Goal: Task Accomplishment & Management: Manage account settings

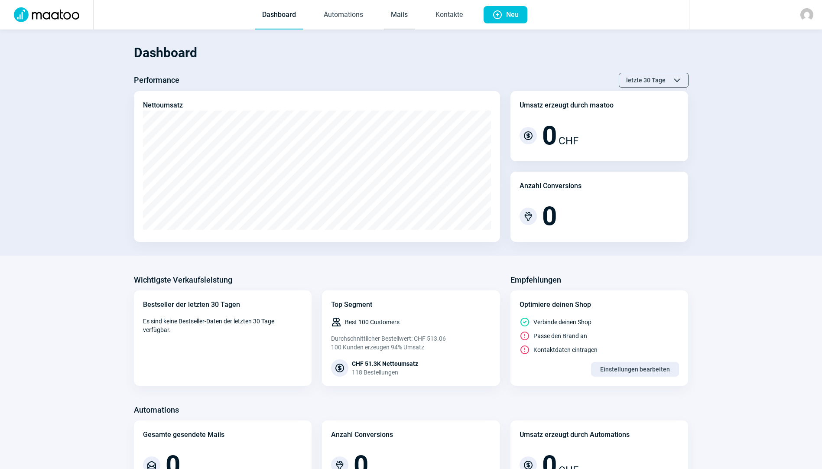
click at [404, 18] on link "Mails" at bounding box center [399, 15] width 31 height 29
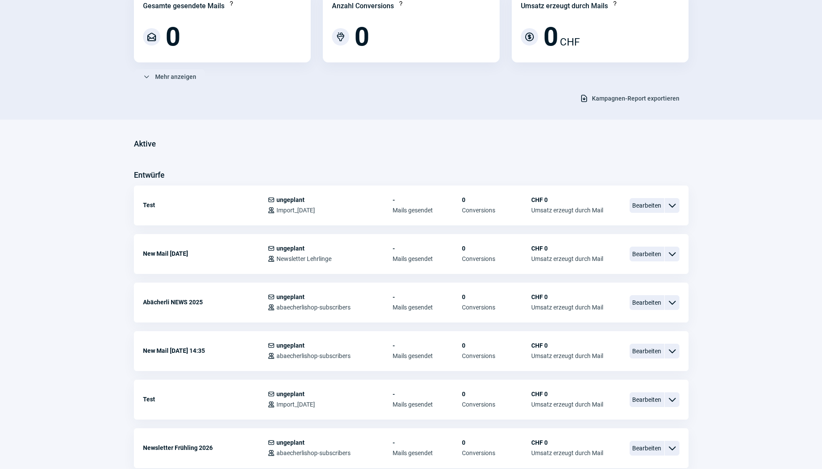
scroll to position [173, 0]
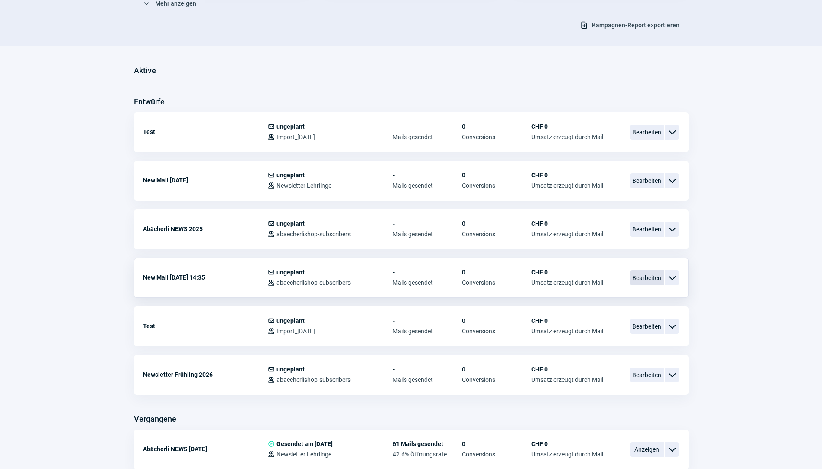
click at [645, 278] on span "Bearbeiten" at bounding box center [647, 278] width 35 height 15
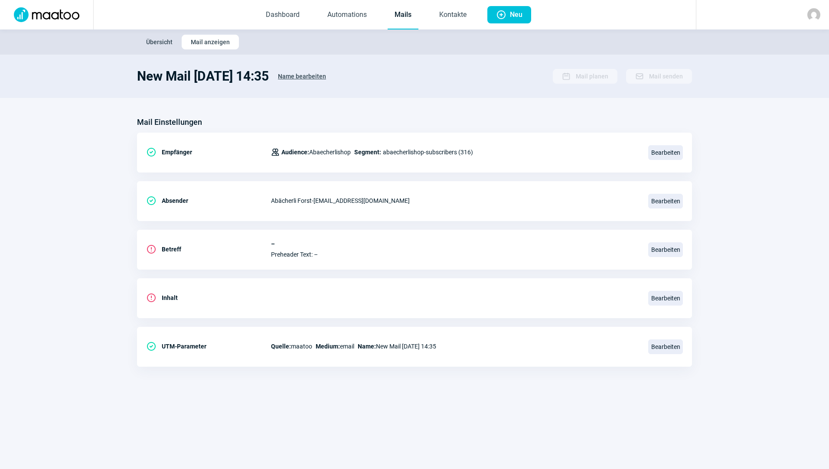
click at [159, 40] on span "Übersicht" at bounding box center [159, 42] width 26 height 14
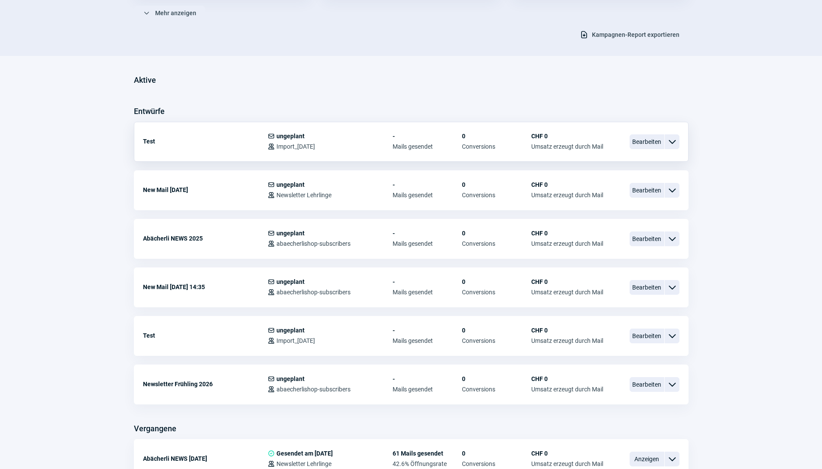
scroll to position [173, 0]
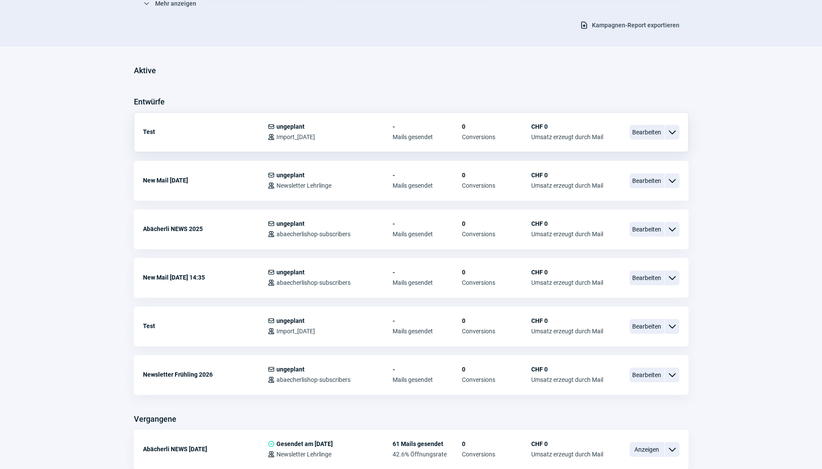
click at [673, 133] on span "ChevronDown icon" at bounding box center [672, 132] width 10 height 10
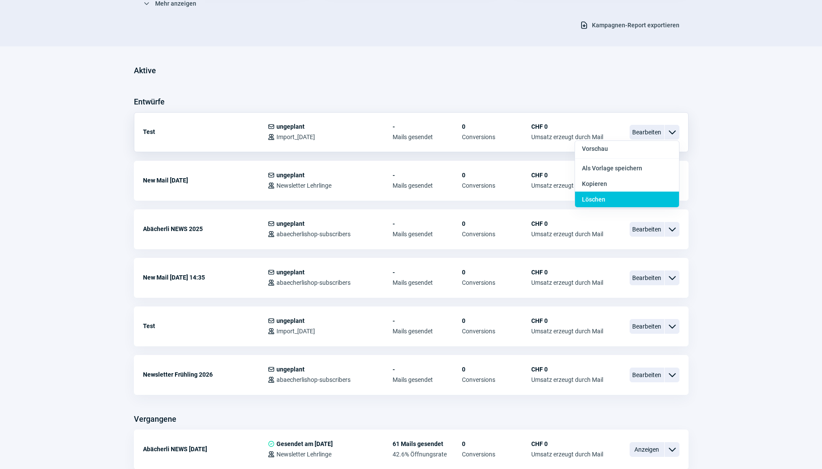
click at [604, 199] on span "Löschen" at bounding box center [593, 199] width 23 height 7
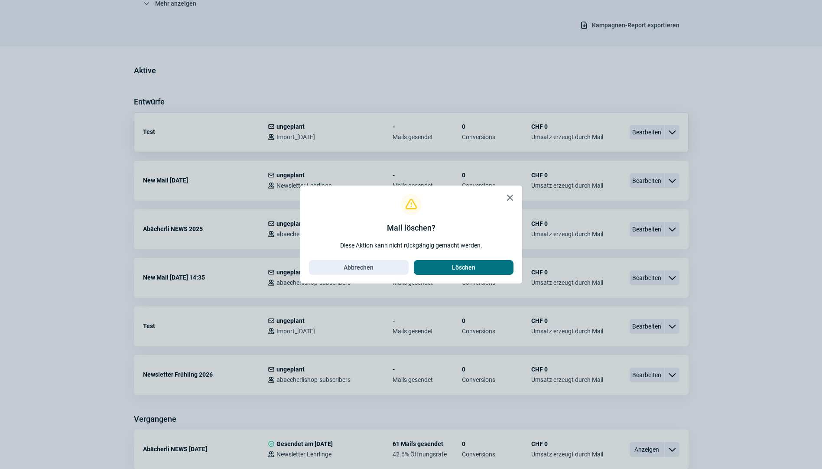
click at [477, 273] on span "Löschen" at bounding box center [464, 268] width 82 height 14
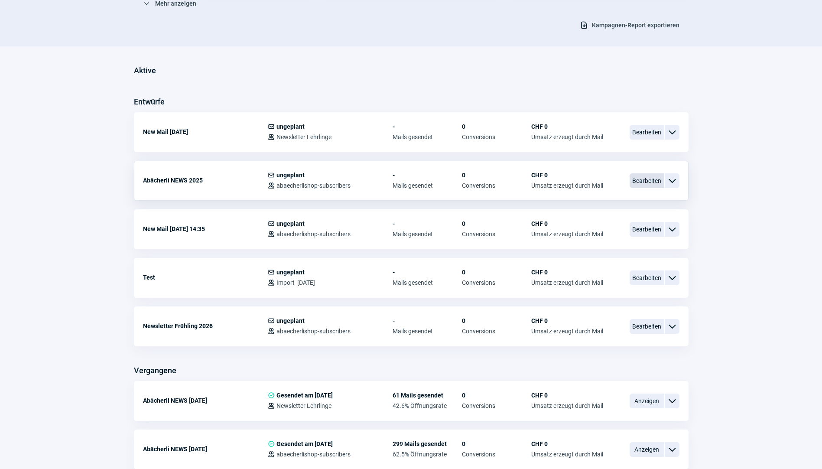
click at [653, 180] on span "Bearbeiten" at bounding box center [647, 180] width 35 height 15
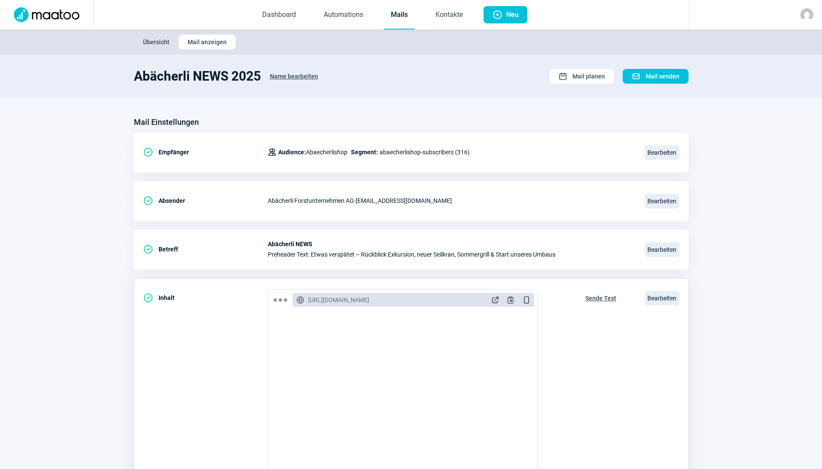
scroll to position [1315, 0]
click at [155, 39] on span "Übersicht" at bounding box center [156, 42] width 26 height 14
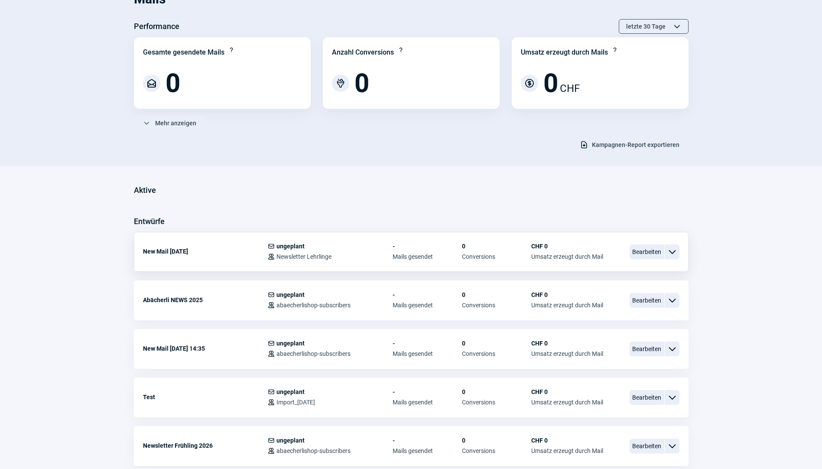
scroll to position [173, 0]
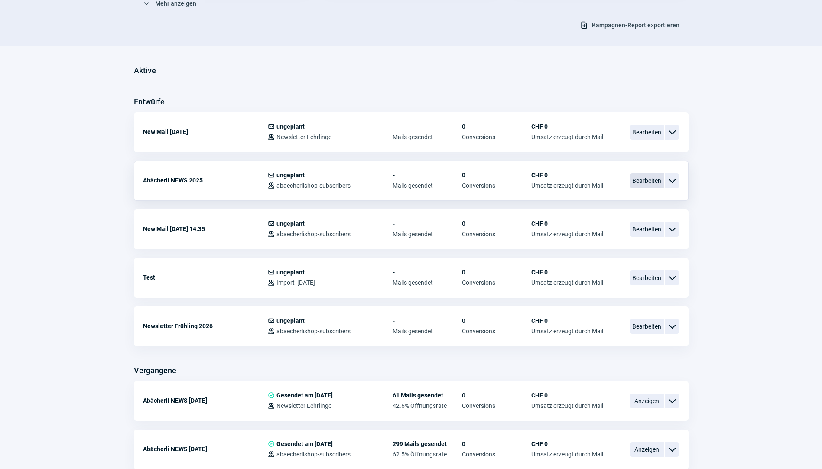
click at [639, 181] on span "Bearbeiten" at bounding box center [647, 180] width 35 height 15
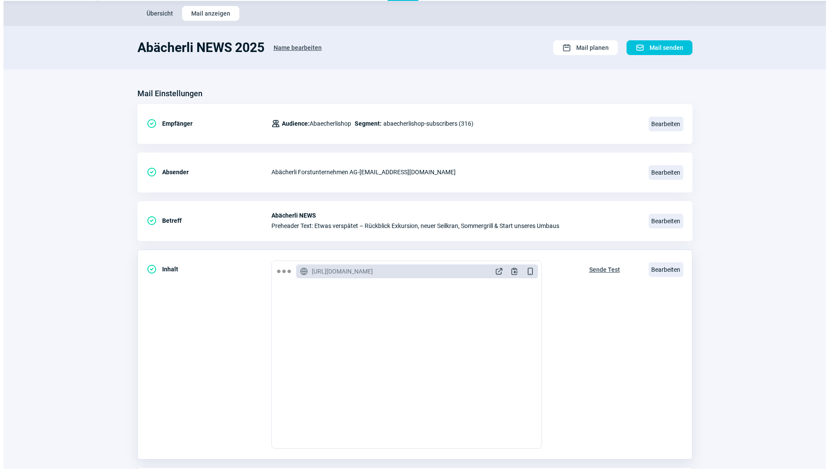
scroll to position [87, 0]
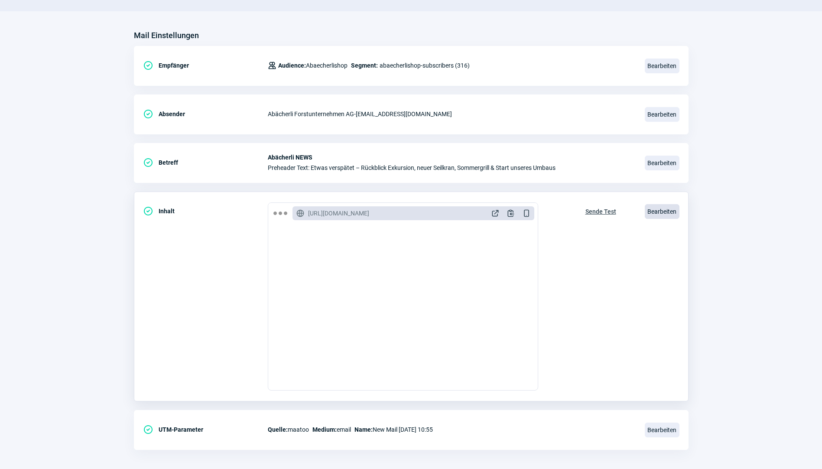
click at [655, 212] on span "Bearbeiten" at bounding box center [662, 211] width 35 height 15
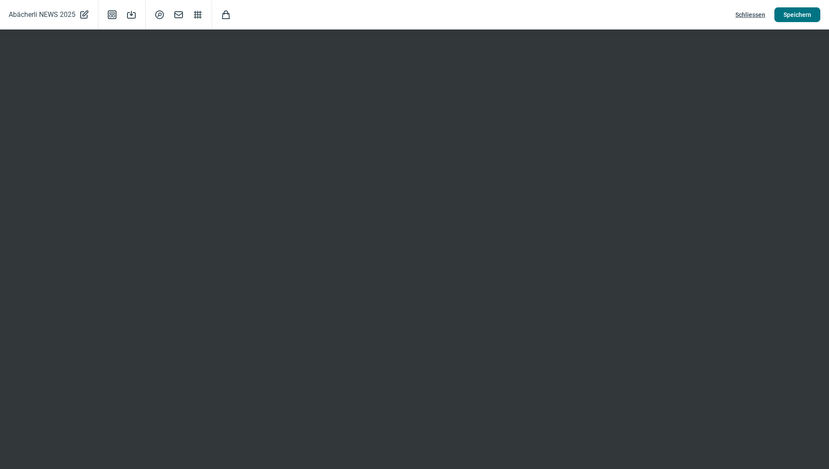
click at [804, 15] on span "Speichern" at bounding box center [797, 15] width 28 height 14
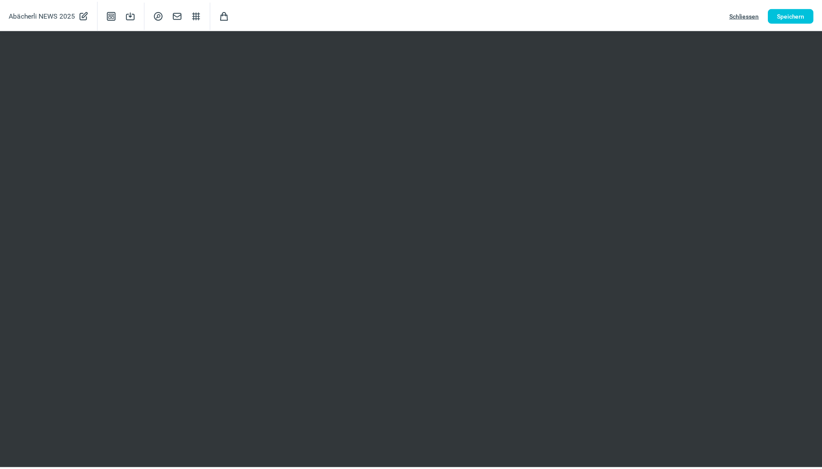
scroll to position [0, 0]
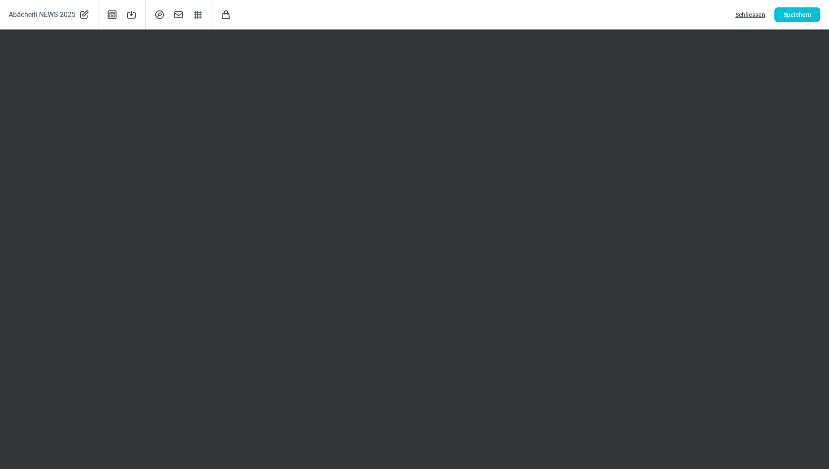
click at [744, 13] on span "Schliessen" at bounding box center [750, 15] width 30 height 14
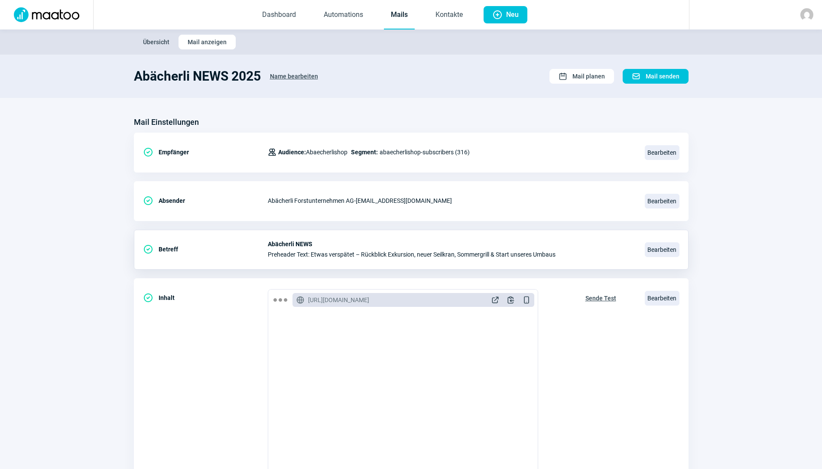
click at [325, 254] on span "Preheader Text: Etwas verspätet – Rückblick Exkursion, neuer Seilkran, Sommergr…" at bounding box center [451, 254] width 367 height 7
click at [649, 244] on span "Bearbeiten" at bounding box center [662, 249] width 35 height 15
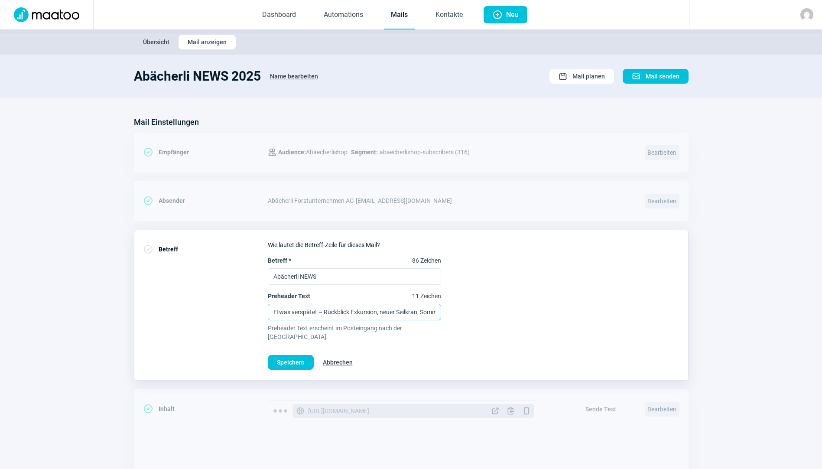
drag, startPoint x: 317, startPoint y: 313, endPoint x: 267, endPoint y: 311, distance: 49.9
click at [267, 311] on div "CheckCircle icon Betreff Wie lautet die Betreff-Zeile für dieses Mail? Betreff …" at bounding box center [411, 305] width 555 height 151
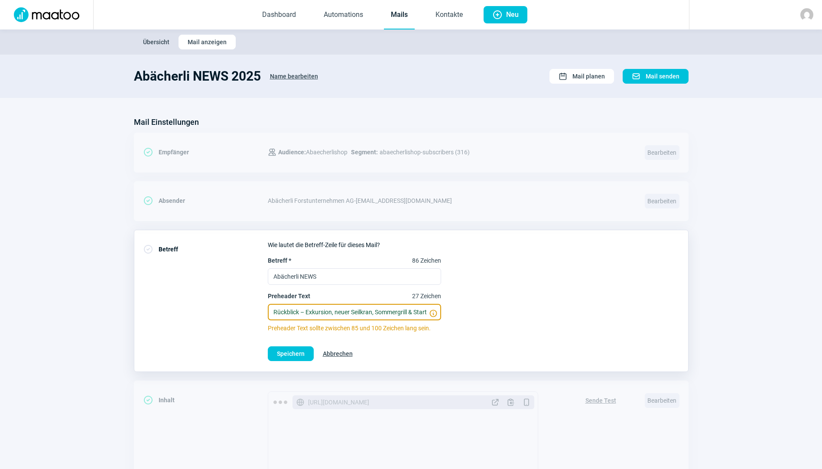
click at [274, 310] on input "Rückblick – Exkursion, neuer Seilkran, Sommergrill & Start unseres Umbaus" at bounding box center [354, 312] width 173 height 16
click at [434, 313] on span "InfoCircle icon" at bounding box center [433, 313] width 9 height 9
click at [434, 313] on input "Rückblick – Exkursion, neuer Seilkran, Sommergrill & Start unseres Umbaus" at bounding box center [354, 312] width 173 height 16
click at [434, 313] on span "InfoCircle icon" at bounding box center [433, 313] width 9 height 9
click at [434, 313] on input "Rückblick – Exkursion, neuer Seilkran, Sommergrill & Start unseres Umbaus" at bounding box center [354, 312] width 173 height 16
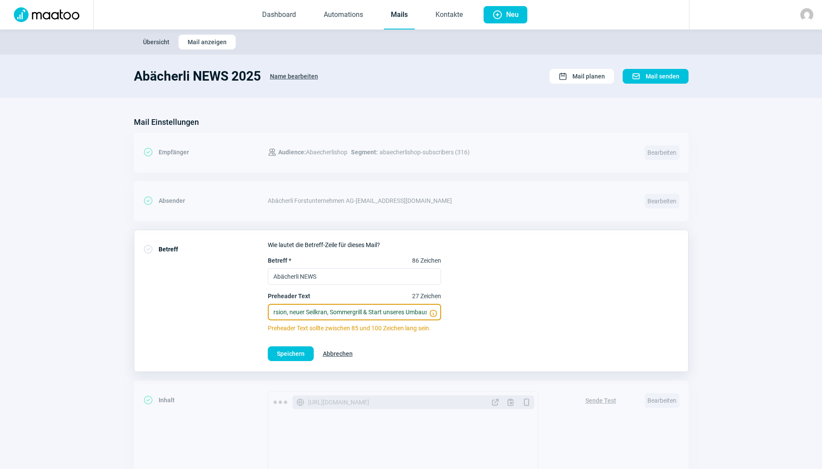
scroll to position [0, 49]
drag, startPoint x: 422, startPoint y: 312, endPoint x: 452, endPoint y: 312, distance: 30.4
click at [393, 312] on input "Rückblick – Exkursion, neuer Seilkran, Sommergrill & Start unseres Umbaus" at bounding box center [354, 312] width 173 height 16
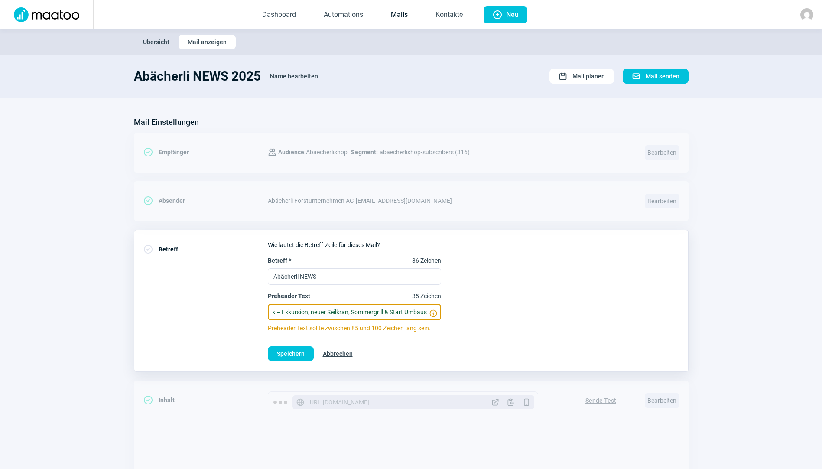
click at [346, 310] on input "Rückblick – Exkursion, neuer Seilkran, Sommergrill & Start Umbaus" at bounding box center [354, 312] width 173 height 16
click at [308, 312] on input "Rückblick – Exkursion, neuer Seilkran KMR 50-3, Sommergrill & Start Umbaus" at bounding box center [354, 312] width 173 height 16
click at [378, 311] on input "Rückblick – Exkursion - neuer Seilkran KMR 50-3, Sommergrill & Start Umbaus" at bounding box center [354, 312] width 173 height 16
drag, startPoint x: 419, startPoint y: 312, endPoint x: 432, endPoint y: 312, distance: 13.0
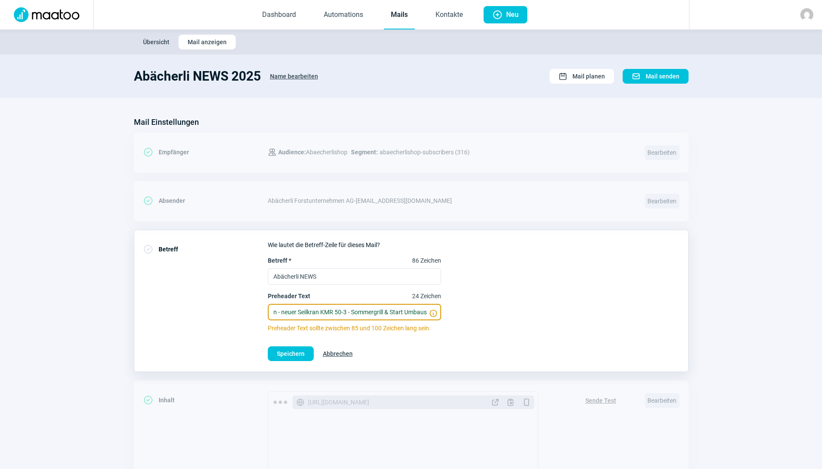
click at [425, 311] on input "Rückblick – Exkursion - neuer Seilkran KMR 50-3 - Sommergrill & Start Umbaus" at bounding box center [354, 312] width 173 height 16
click at [424, 313] on input "Rückblick – Exkursion - neuer Seilkran KMR 50-3 - Sommergrill & Start Umbau Büro" at bounding box center [354, 312] width 173 height 16
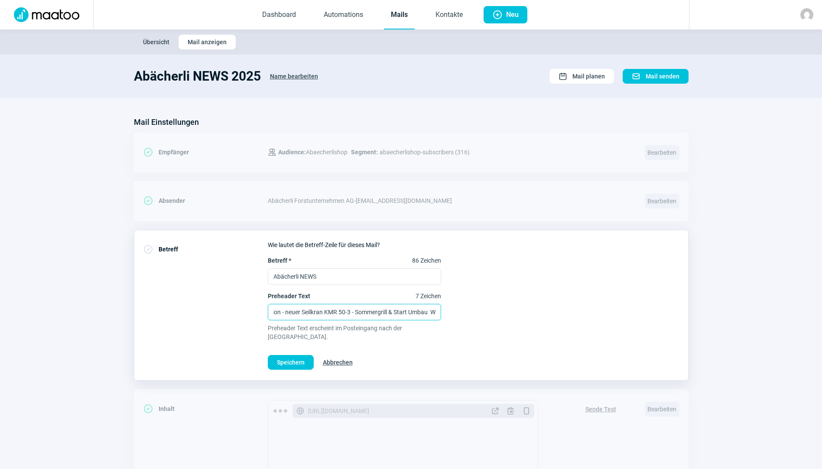
scroll to position [0, 0]
drag, startPoint x: 424, startPoint y: 313, endPoint x: 326, endPoint y: 310, distance: 98.0
click at [300, 310] on input "Rückblick – Exkursion - neuer Seilkran KMR 50-3 - Sommergrill & Start Umbau Wer…" at bounding box center [354, 312] width 173 height 16
type input "Rückblick [PERSON_NAME] – Exkursion - neuer Seilkran KMR 50-3 - Sommergrill & S…"
click at [304, 356] on span "Speichern" at bounding box center [291, 363] width 28 height 14
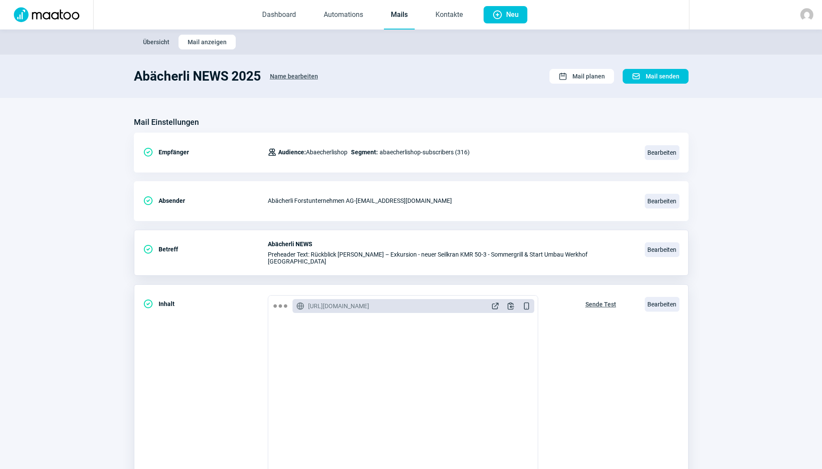
scroll to position [390, 0]
click at [447, 251] on span "Preheader Text: Rückblick [PERSON_NAME] – Exkursion - neuer Seilkran KMR 50-3 -…" at bounding box center [451, 258] width 367 height 14
click at [661, 250] on span "Bearbeiten" at bounding box center [662, 249] width 35 height 15
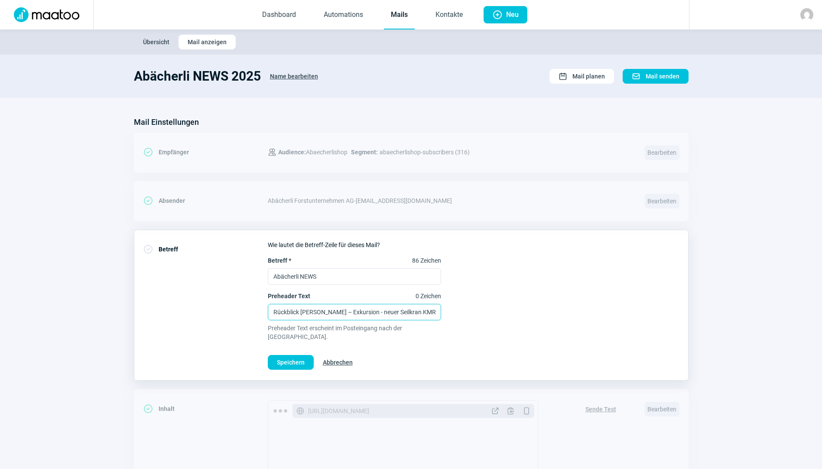
click at [409, 310] on input "Rückblick [PERSON_NAME] – Exkursion - neuer Seilkran KMR 50-3 - Sommergrill & S…" at bounding box center [354, 312] width 173 height 16
type input "Rückblick [PERSON_NAME] – Exkursion - neuer Seilkran KR 50-3 - Sommergrill & St…"
click at [278, 356] on span "Speichern" at bounding box center [291, 363] width 28 height 14
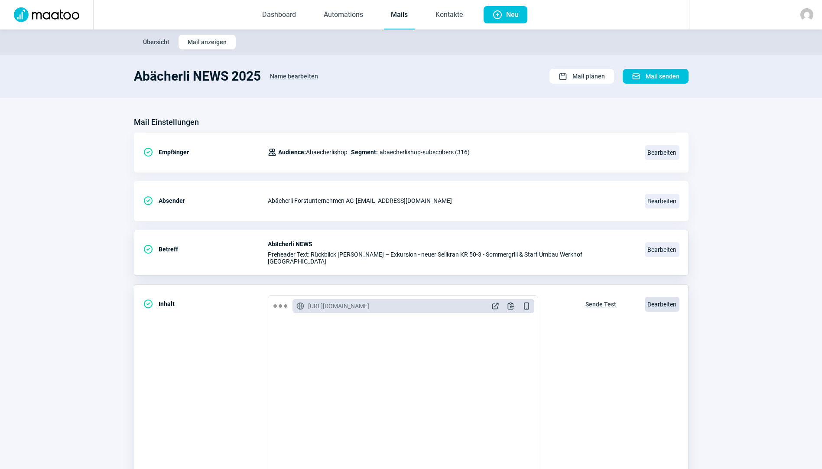
click at [679, 301] on span "Bearbeiten" at bounding box center [662, 304] width 35 height 15
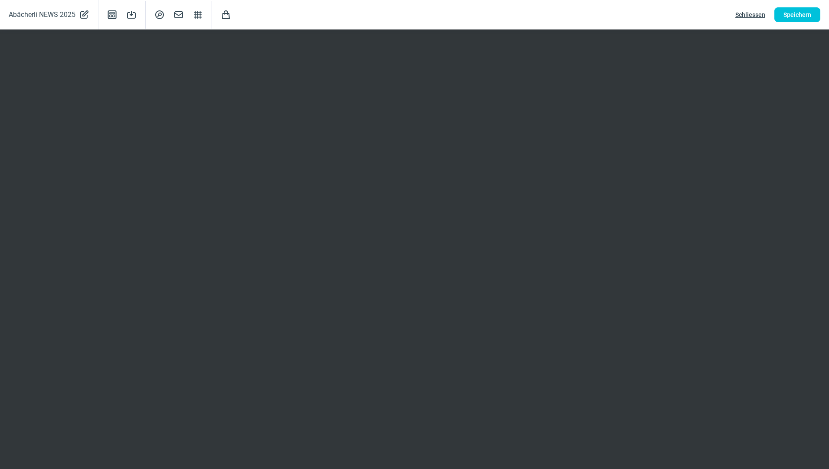
click at [755, 11] on span "Schliessen" at bounding box center [750, 15] width 30 height 14
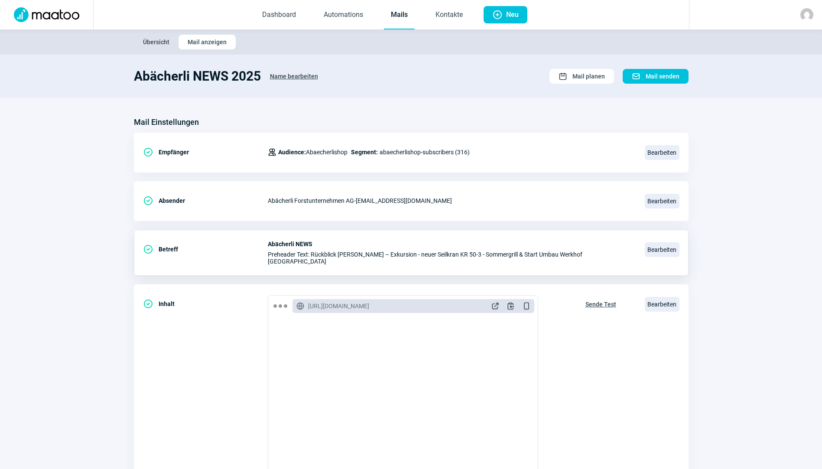
click at [457, 254] on span "Preheader Text: Rückblick [PERSON_NAME] – Exkursion - neuer Seilkran KR 50-3 - …" at bounding box center [451, 258] width 367 height 14
click at [647, 246] on span "Bearbeiten" at bounding box center [662, 249] width 35 height 15
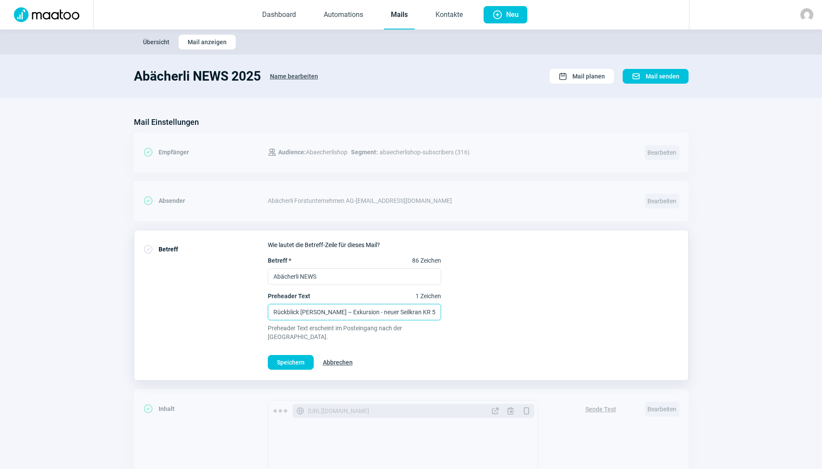
click at [419, 313] on input "Rückblick [PERSON_NAME] – Exkursion - neuer Seilkran KR 50-3 - Sommergrill & St…" at bounding box center [354, 312] width 173 height 16
type input "Rückblick [PERSON_NAME] – Exkursion - neuer Seilkran KR 50-1 - Sommergrill & St…"
click at [284, 359] on span "Speichern" at bounding box center [291, 363] width 28 height 14
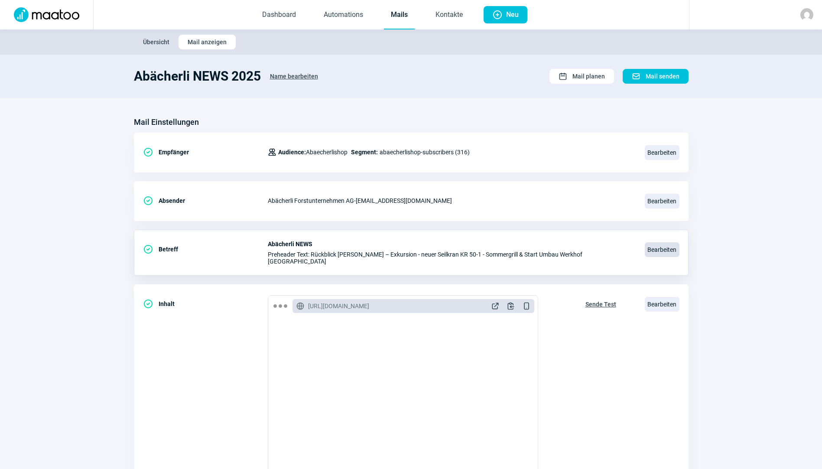
click at [653, 250] on span "Bearbeiten" at bounding box center [662, 249] width 35 height 15
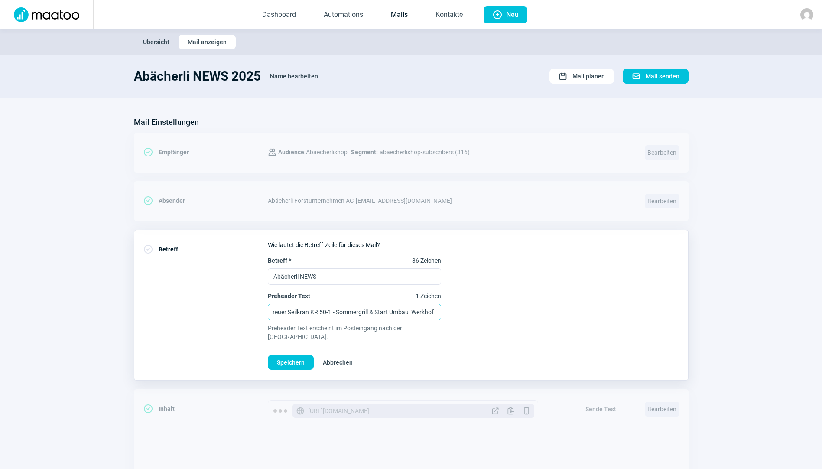
drag, startPoint x: 422, startPoint y: 314, endPoint x: 449, endPoint y: 310, distance: 26.9
click at [348, 310] on input "Rückblick [PERSON_NAME] – Exkursion - neuer Seilkran KR 50-1 - Sommergrill & St…" at bounding box center [354, 312] width 173 height 16
click at [349, 312] on input "Rückblick [PERSON_NAME] – Exkursion - neuer Seilkran KR 50-1 - Sommergrill - St…" at bounding box center [354, 312] width 173 height 16
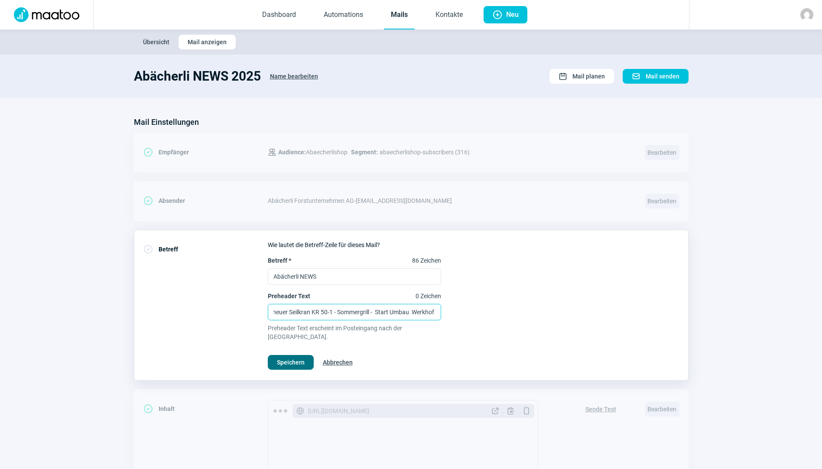
type input "Rückblick [PERSON_NAME] – Exkursion - neuer Seilkran KR 50-1 - Sommergrill - St…"
click at [288, 356] on span "Speichern" at bounding box center [291, 363] width 28 height 14
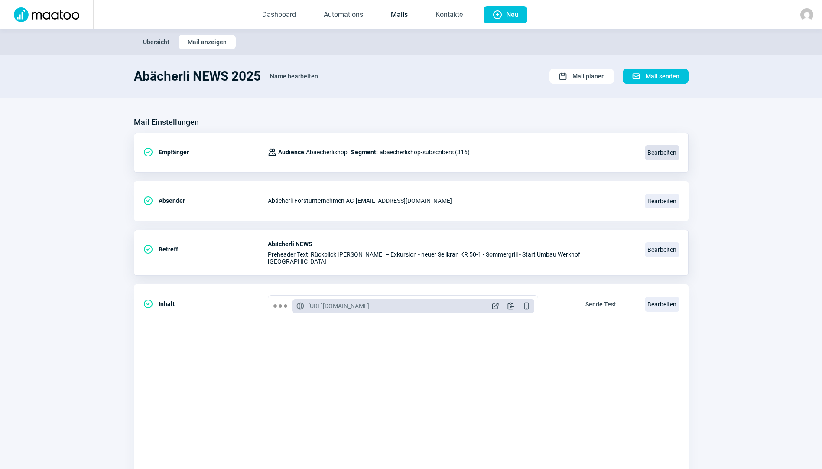
click at [660, 156] on span "Bearbeiten" at bounding box center [662, 152] width 35 height 15
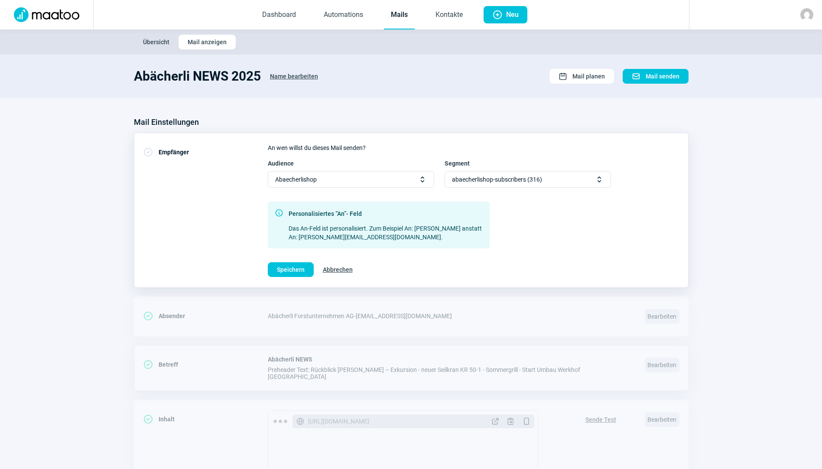
click at [421, 180] on span "Selector icon" at bounding box center [422, 179] width 9 height 9
click at [483, 180] on span "abaecherlishop-subscribers (316)" at bounding box center [497, 180] width 90 height 16
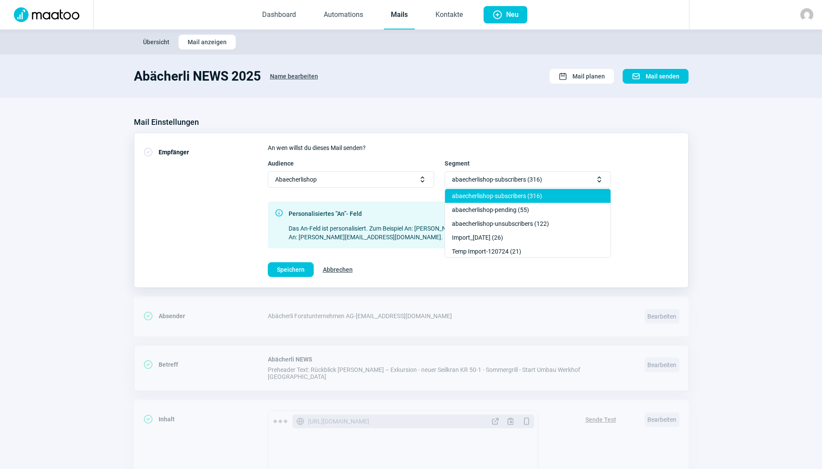
click at [497, 199] on div "abaecherlishop-subscribers (316)" at bounding box center [528, 196] width 166 height 14
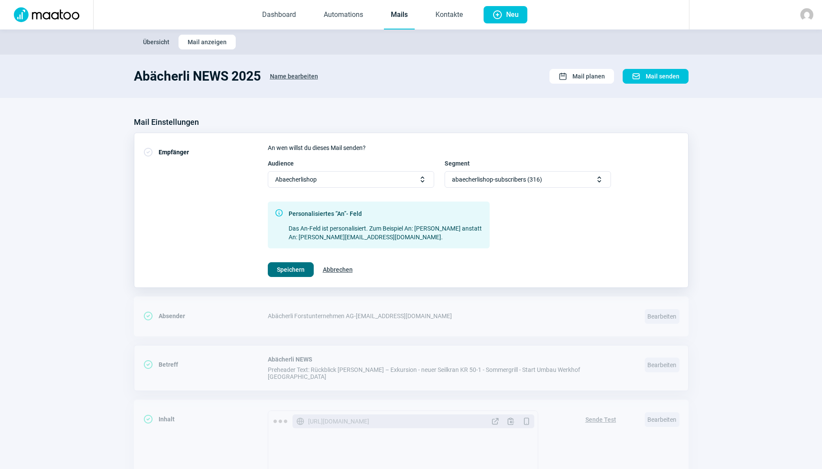
click at [300, 271] on span "Speichern" at bounding box center [291, 270] width 28 height 14
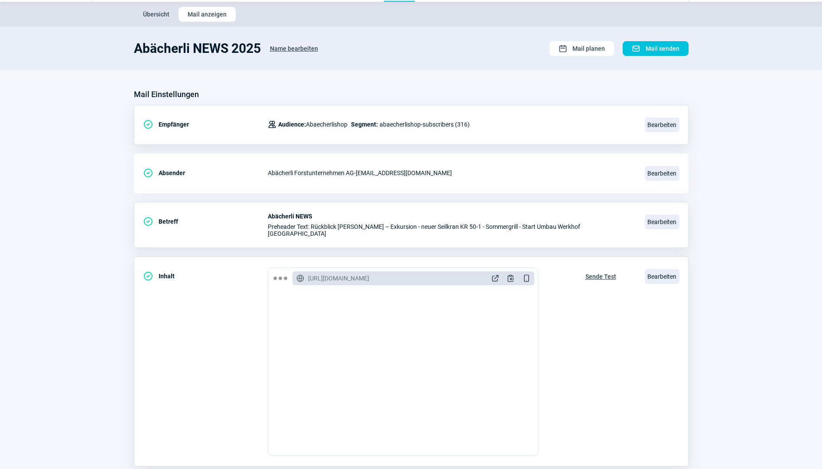
scroll to position [43, 0]
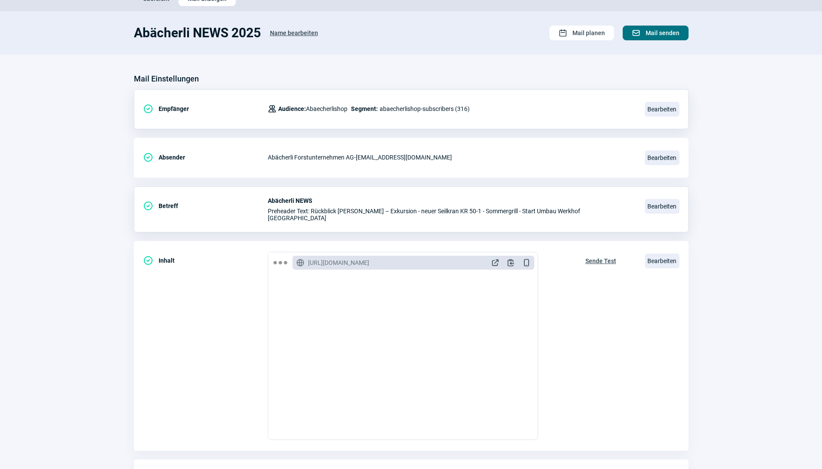
click at [655, 36] on span "Mail senden" at bounding box center [663, 33] width 34 height 14
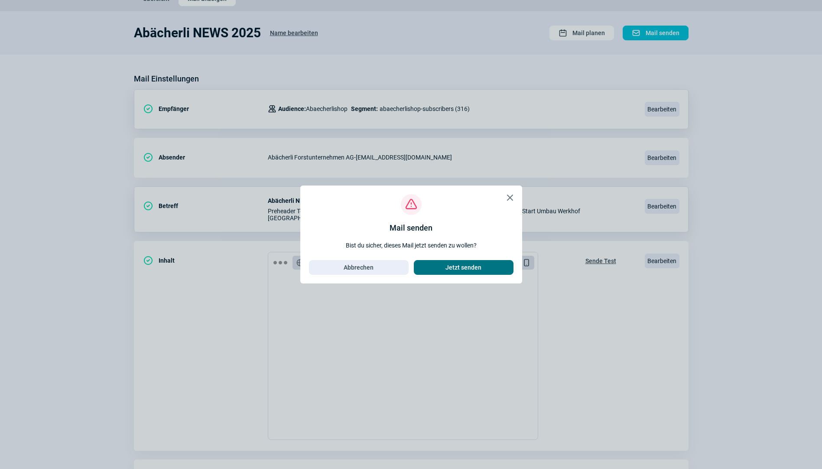
click at [460, 269] on span "Jetzt senden" at bounding box center [464, 268] width 36 height 14
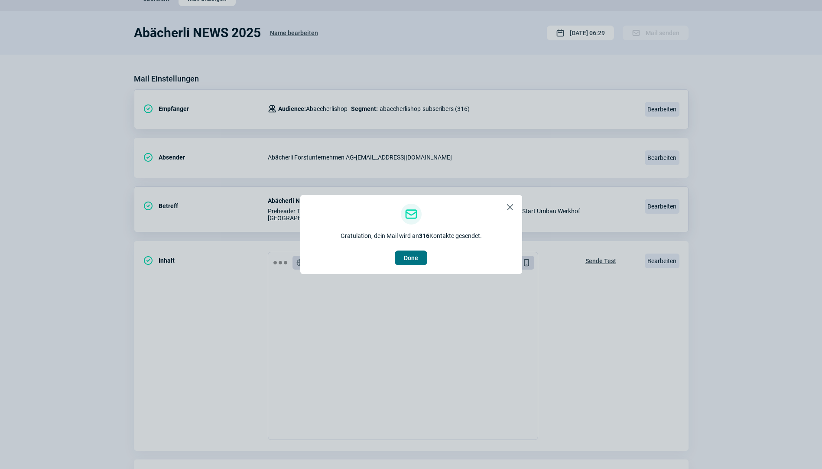
click at [421, 259] on button "Done" at bounding box center [411, 258] width 33 height 15
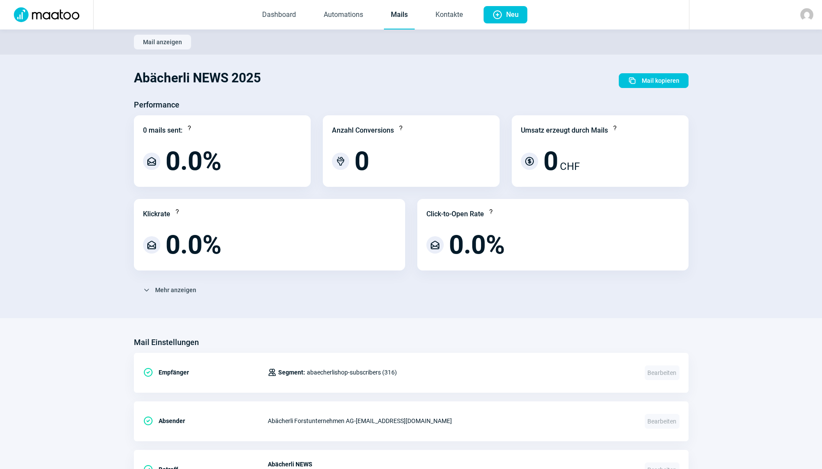
click at [166, 44] on span "Mail anzeigen" at bounding box center [162, 42] width 39 height 14
click at [160, 42] on span "Mail anzeigen" at bounding box center [162, 42] width 39 height 14
click at [404, 17] on link "Mails" at bounding box center [399, 15] width 31 height 29
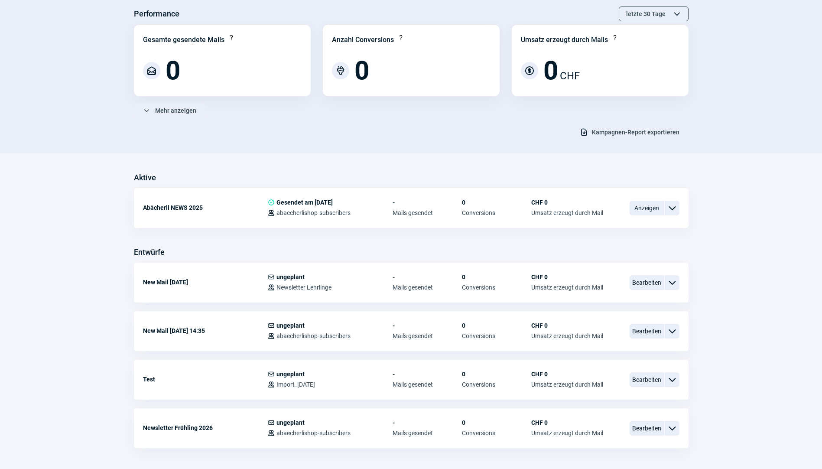
scroll to position [87, 0]
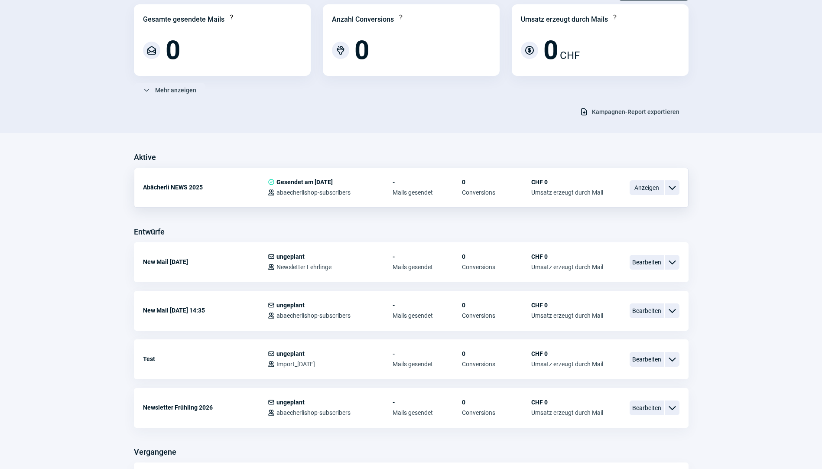
click at [677, 191] on span "ChevronDown icon" at bounding box center [672, 188] width 10 height 10
click at [620, 236] on div "Kopieren" at bounding box center [627, 240] width 104 height 16
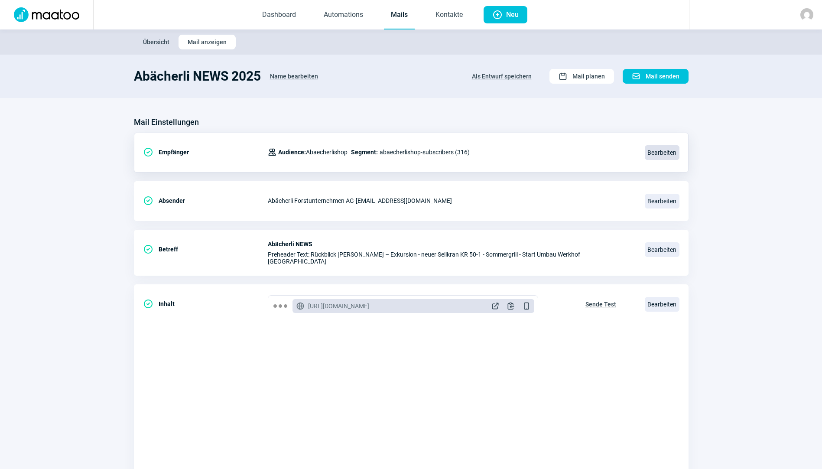
click at [672, 157] on span "Bearbeiten" at bounding box center [662, 152] width 35 height 15
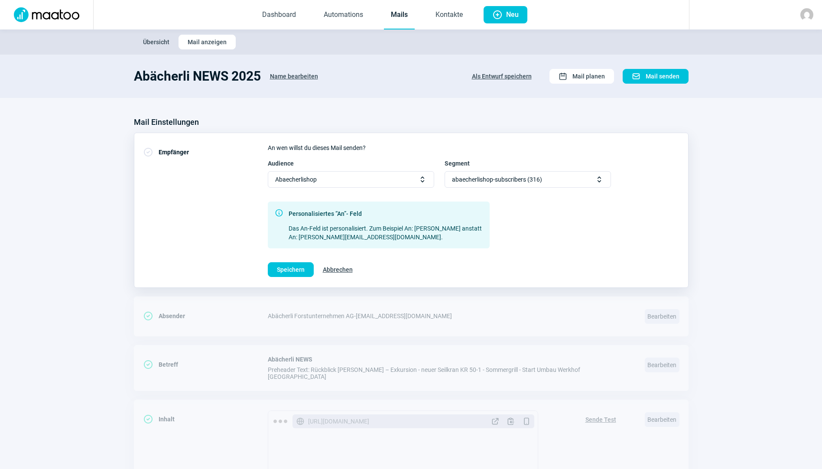
click at [594, 185] on div "abaecherlishop-subscribers (316) Selector icon" at bounding box center [528, 179] width 166 height 16
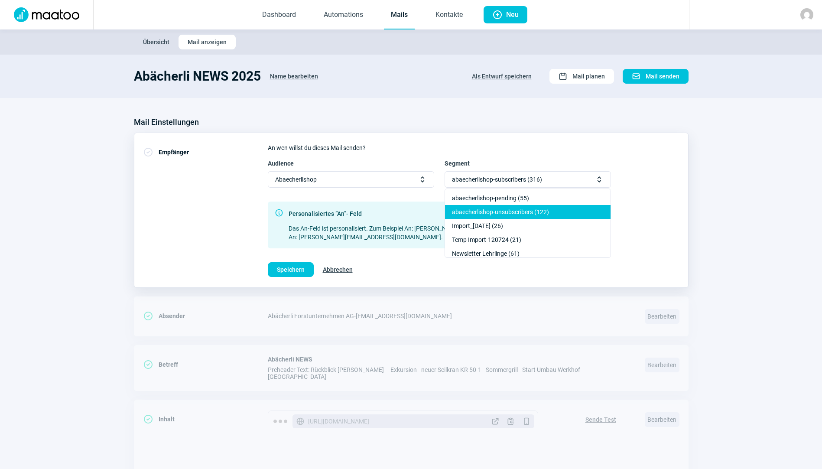
scroll to position [15, 0]
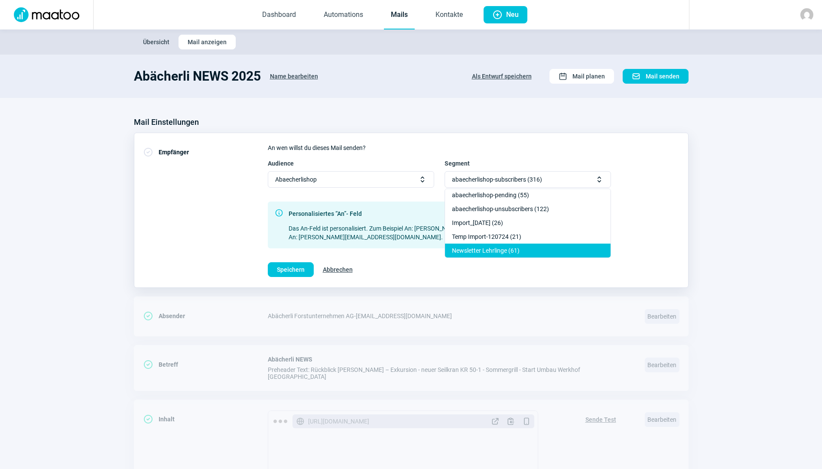
click at [546, 249] on div "Newsletter Lehrlinge (61)" at bounding box center [528, 251] width 166 height 14
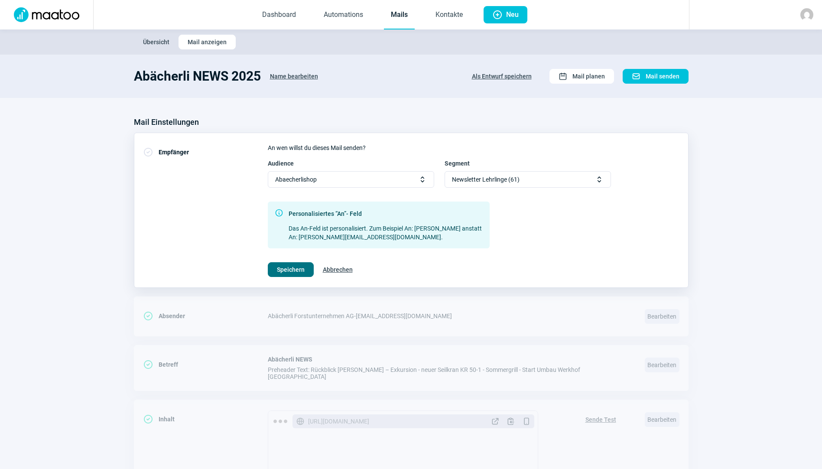
click at [301, 269] on span "Speichern" at bounding box center [291, 270] width 28 height 14
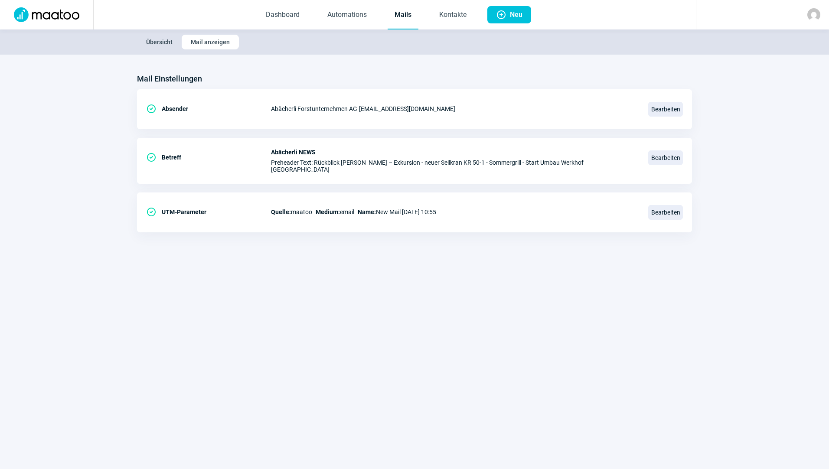
click at [160, 37] on span "Übersicht" at bounding box center [159, 42] width 26 height 14
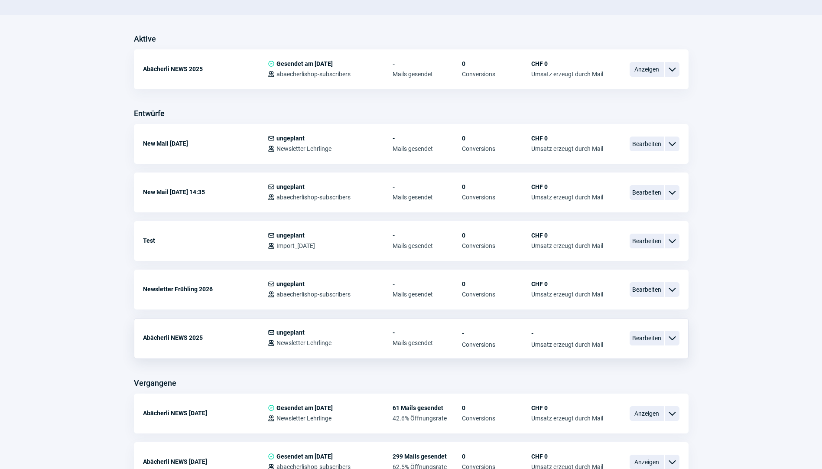
scroll to position [217, 0]
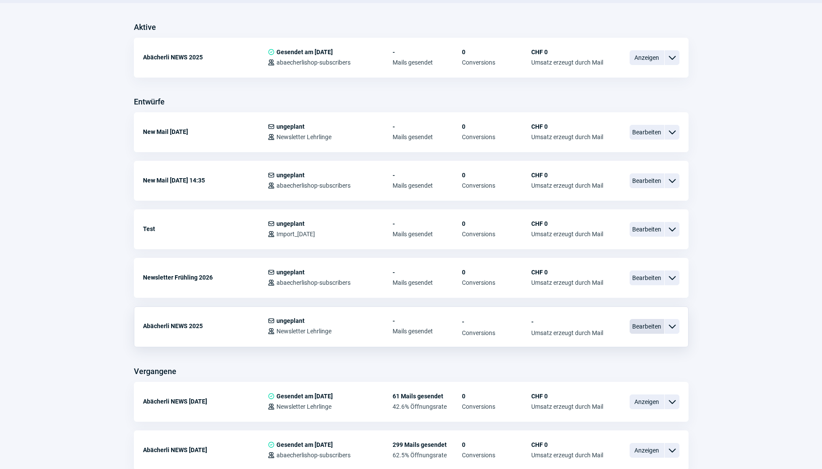
click at [640, 323] on span "Bearbeiten" at bounding box center [647, 326] width 35 height 15
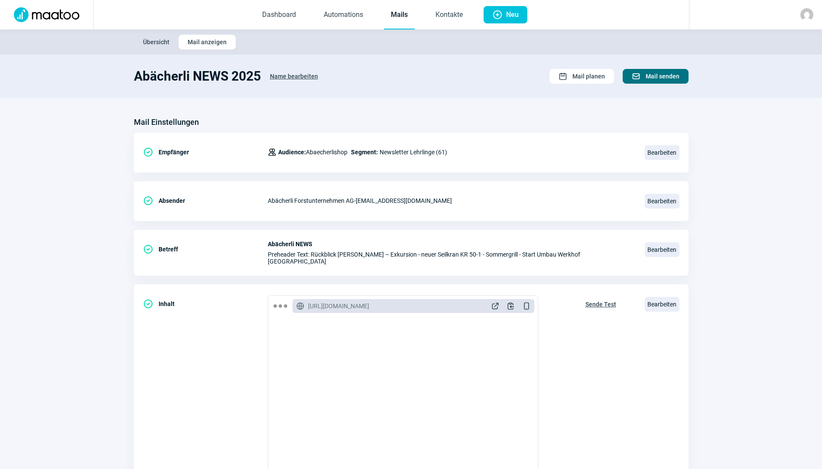
click at [656, 75] on span "Mail senden" at bounding box center [663, 76] width 34 height 14
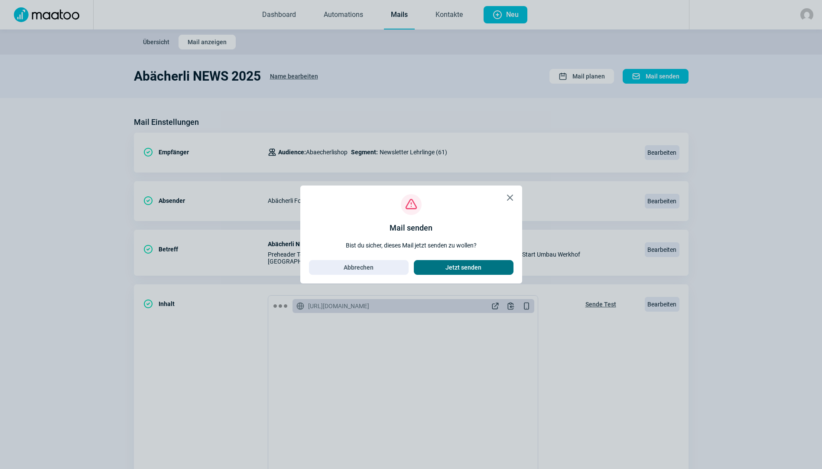
click at [449, 264] on span "Jetzt senden" at bounding box center [464, 268] width 36 height 14
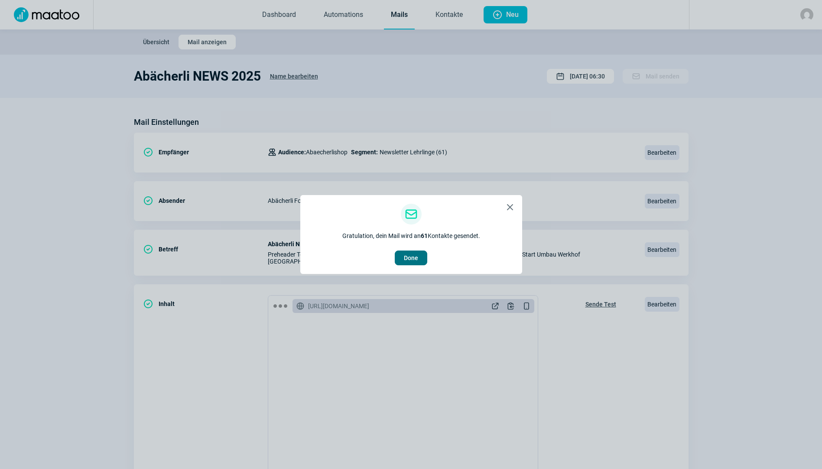
click at [417, 258] on span "Done" at bounding box center [411, 258] width 14 height 14
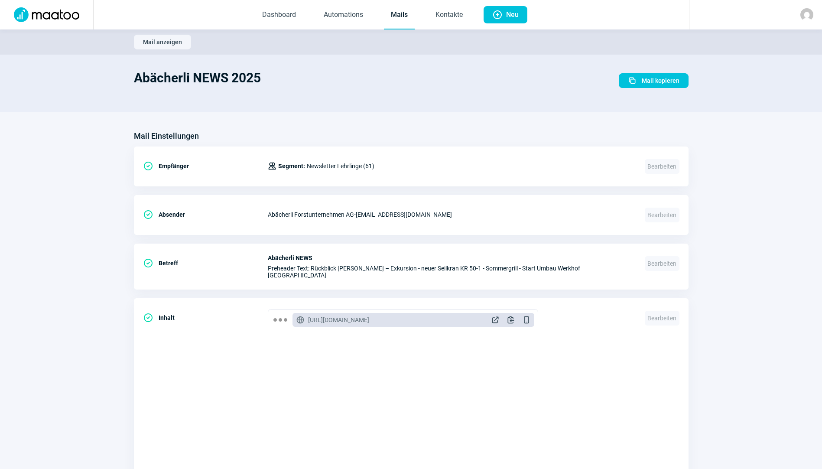
click at [398, 15] on link "Mails" at bounding box center [399, 15] width 31 height 29
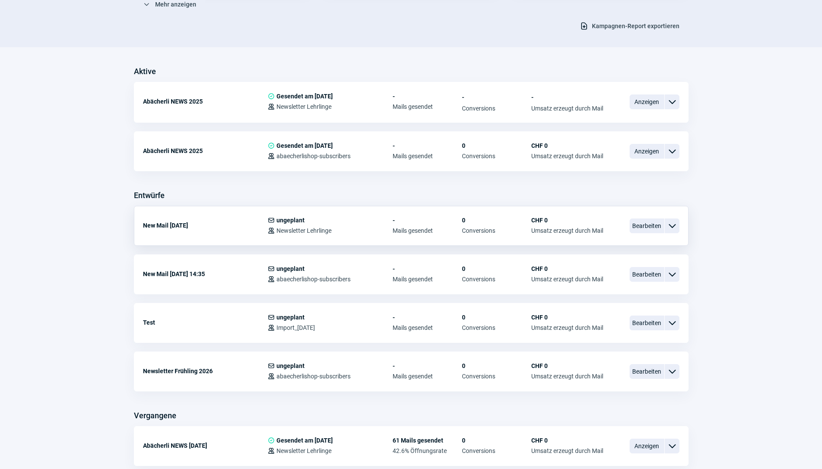
scroll to position [173, 0]
click at [652, 227] on span "Bearbeiten" at bounding box center [647, 225] width 35 height 15
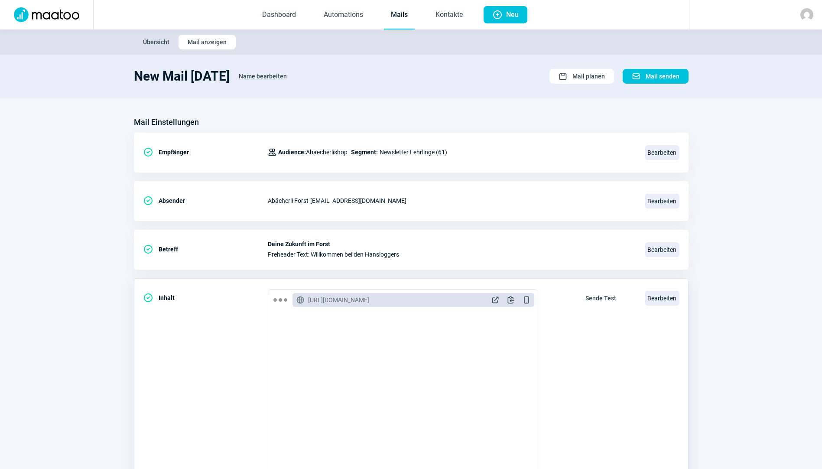
scroll to position [1124, 0]
click at [404, 17] on link "Mails" at bounding box center [399, 15] width 31 height 29
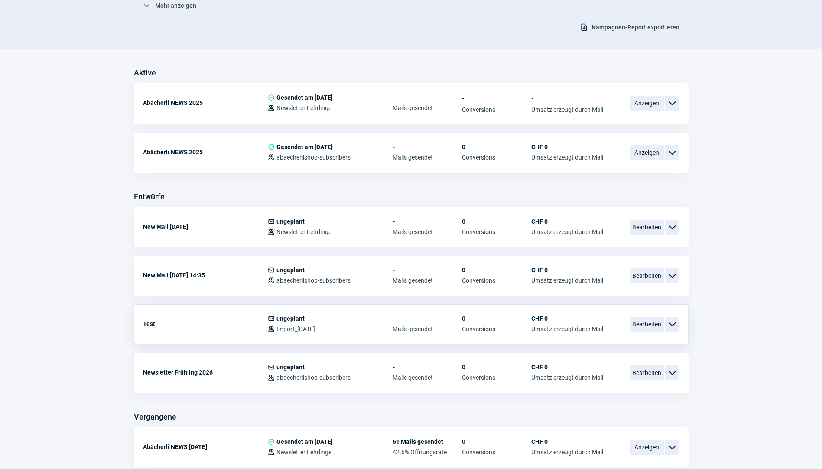
scroll to position [173, 0]
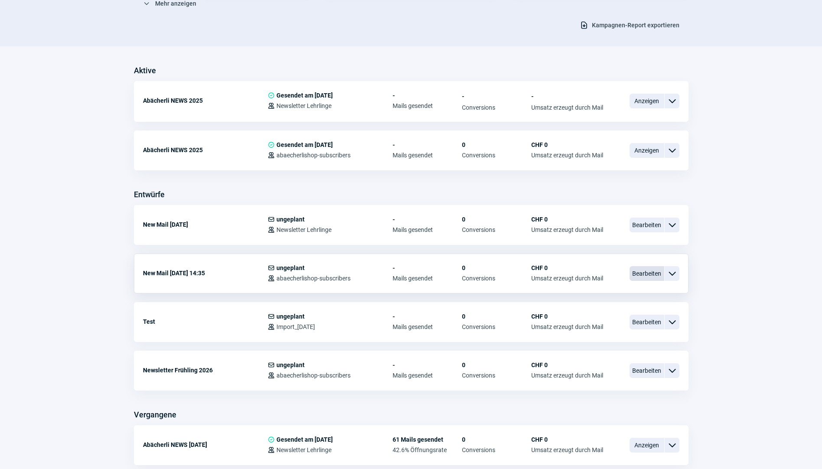
click at [653, 270] on span "Bearbeiten" at bounding box center [647, 273] width 35 height 15
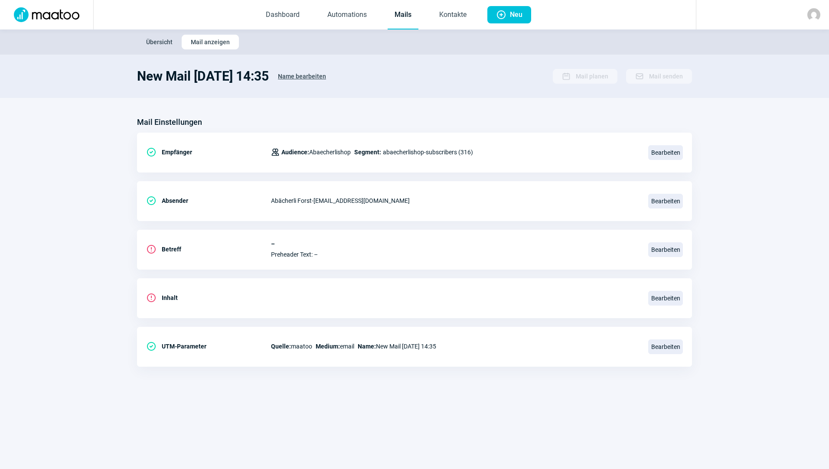
click at [166, 41] on span "Übersicht" at bounding box center [159, 42] width 26 height 14
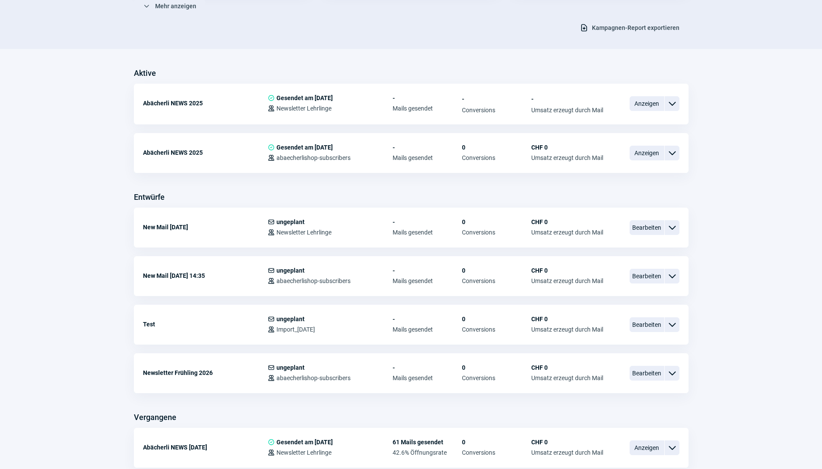
scroll to position [173, 0]
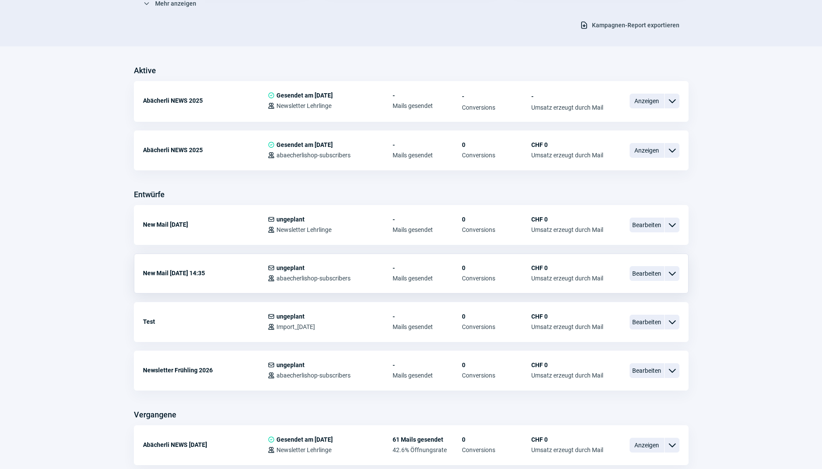
click at [677, 274] on span "ChevronDown icon" at bounding box center [672, 273] width 10 height 10
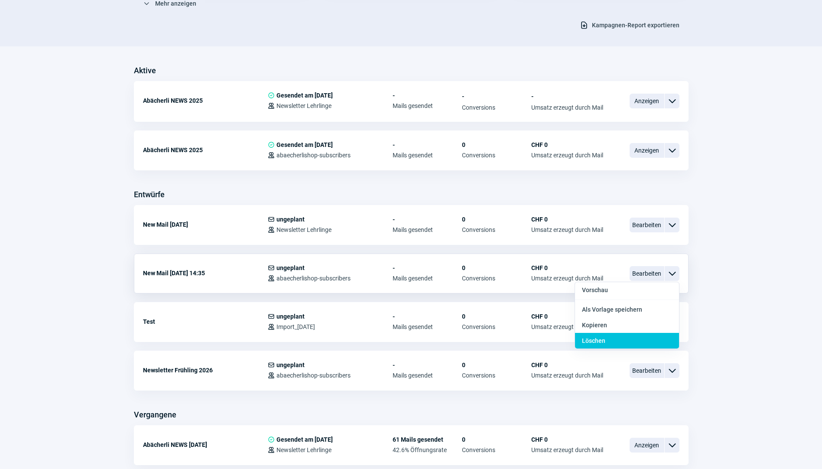
click at [612, 336] on div "Löschen" at bounding box center [627, 341] width 104 height 16
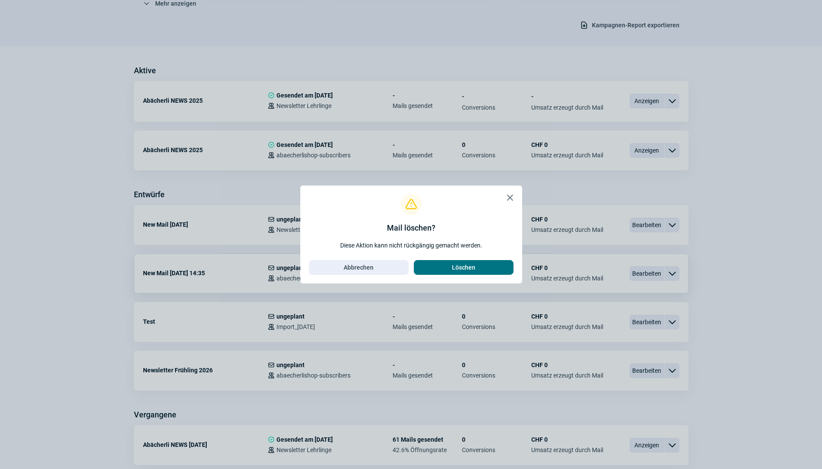
click at [472, 267] on span "Löschen" at bounding box center [463, 268] width 23 height 14
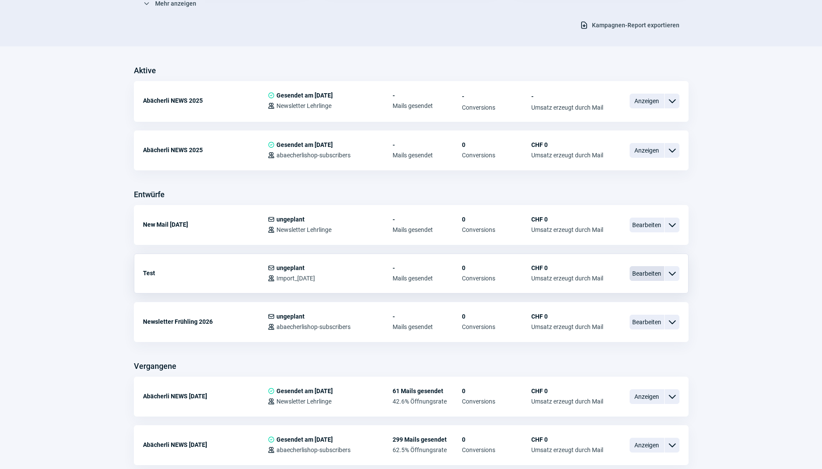
click at [645, 271] on span "Bearbeiten" at bounding box center [647, 273] width 35 height 15
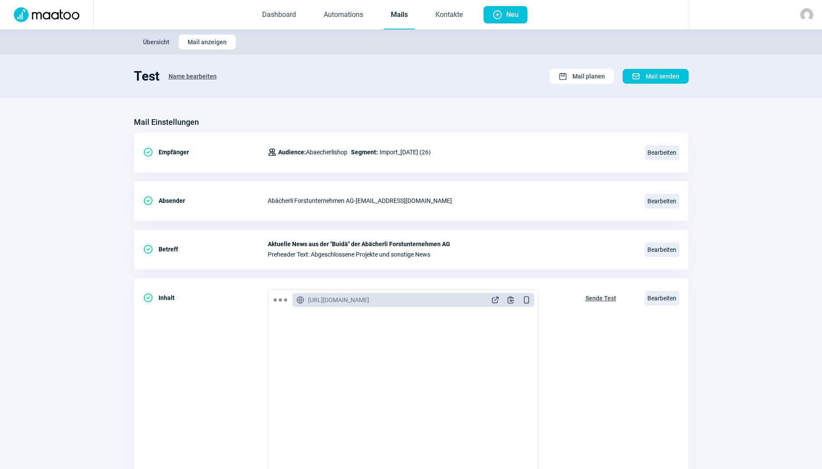
click at [405, 19] on link "Mails" at bounding box center [399, 15] width 31 height 29
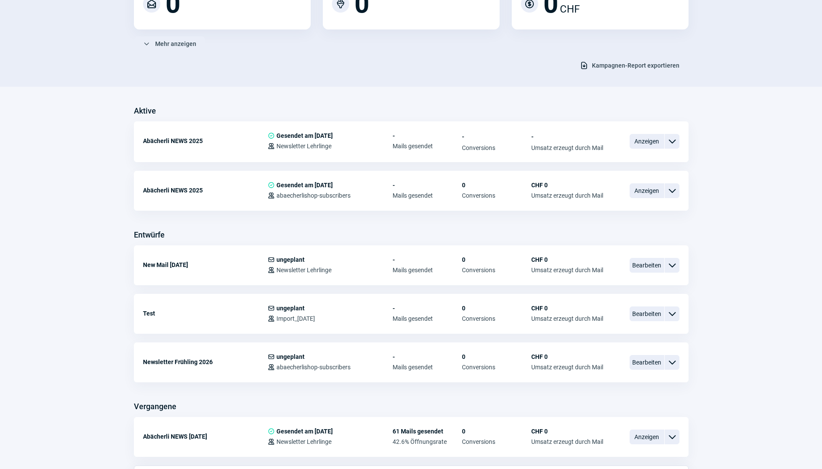
scroll to position [130, 0]
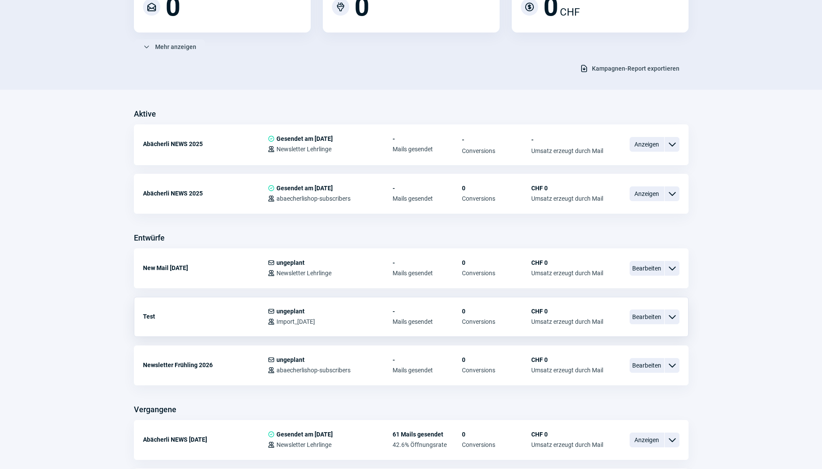
click at [672, 317] on span "ChevronDown icon" at bounding box center [672, 317] width 10 height 10
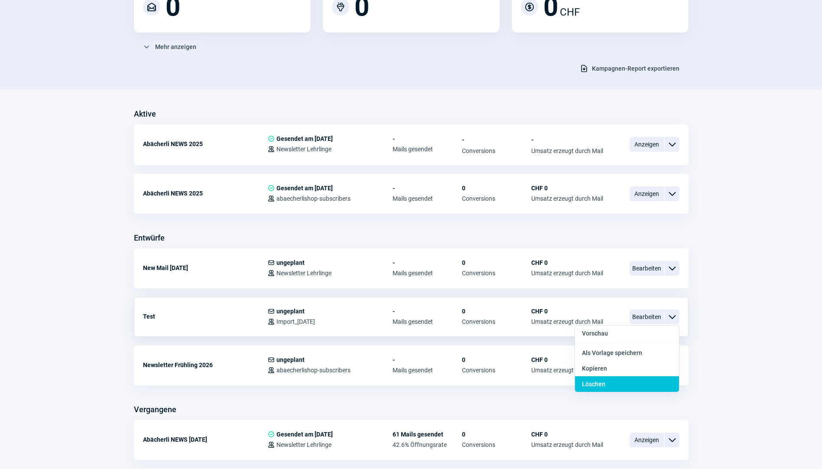
click at [595, 383] on span "Löschen" at bounding box center [593, 384] width 23 height 7
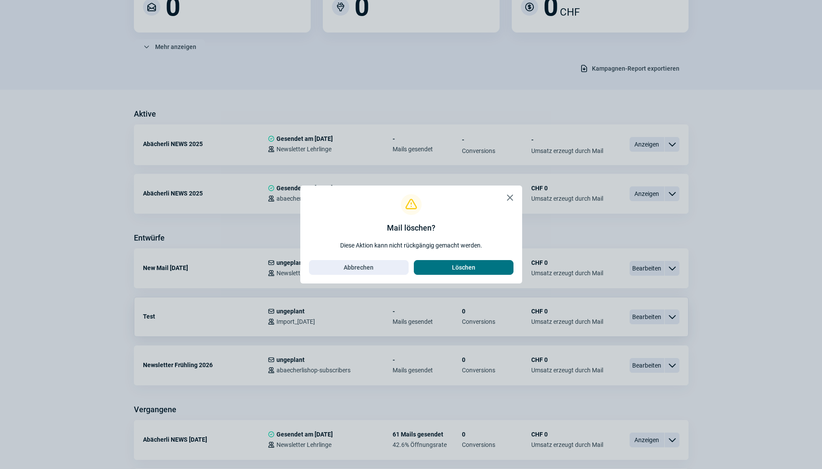
click at [468, 264] on span "Löschen" at bounding box center [463, 268] width 23 height 14
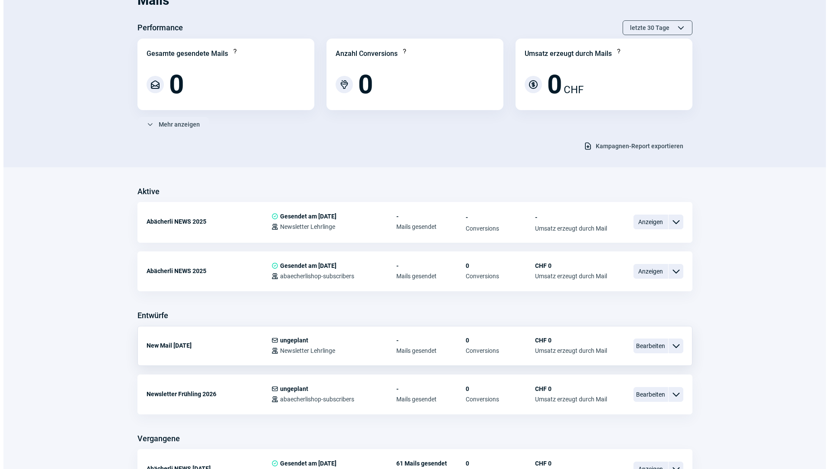
scroll to position [0, 0]
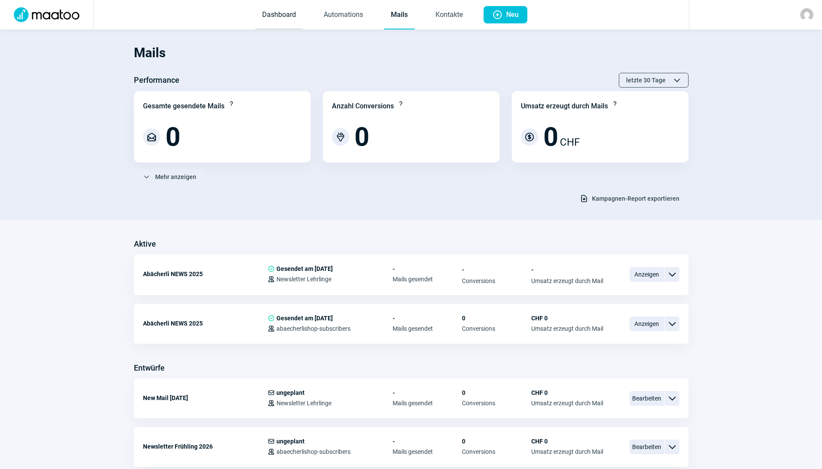
click at [284, 15] on link "Dashboard" at bounding box center [279, 15] width 48 height 29
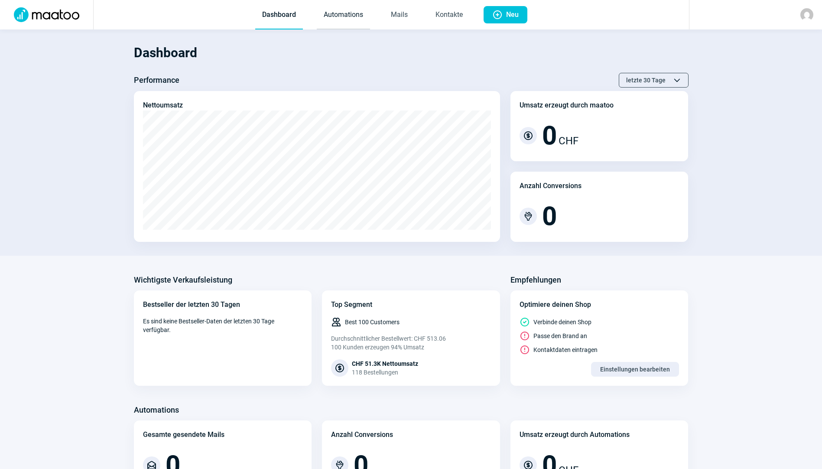
click at [347, 18] on link "Automations" at bounding box center [343, 15] width 53 height 29
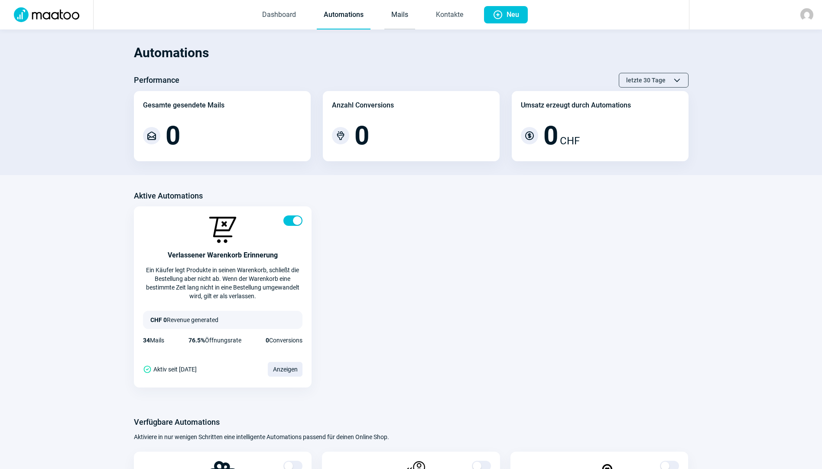
click at [395, 17] on link "Mails" at bounding box center [400, 15] width 31 height 29
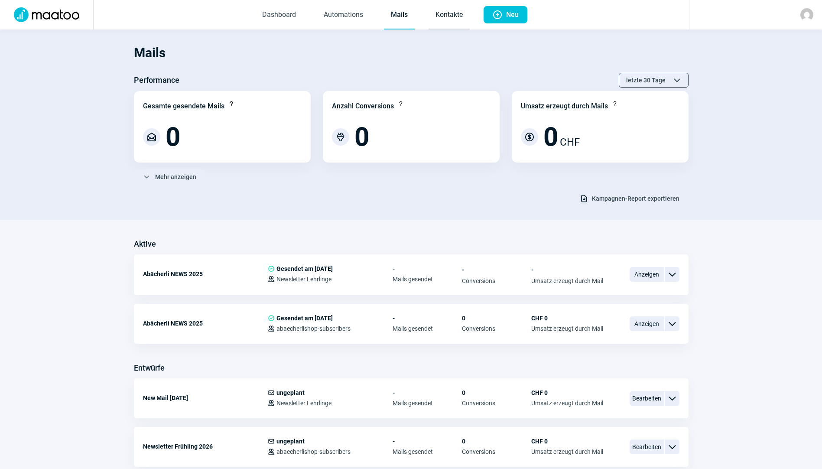
click at [456, 14] on link "Kontakte" at bounding box center [449, 15] width 41 height 29
